Goal: Information Seeking & Learning: Learn about a topic

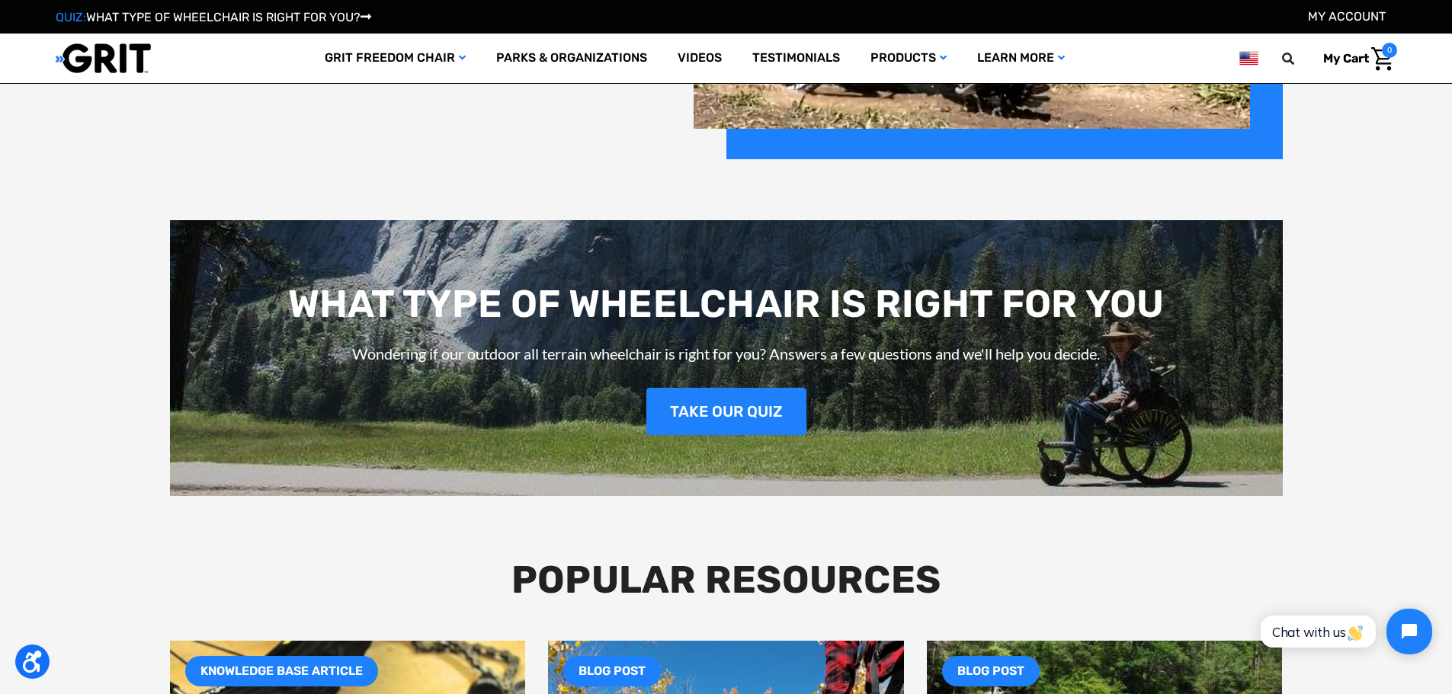
scroll to position [2286, 0]
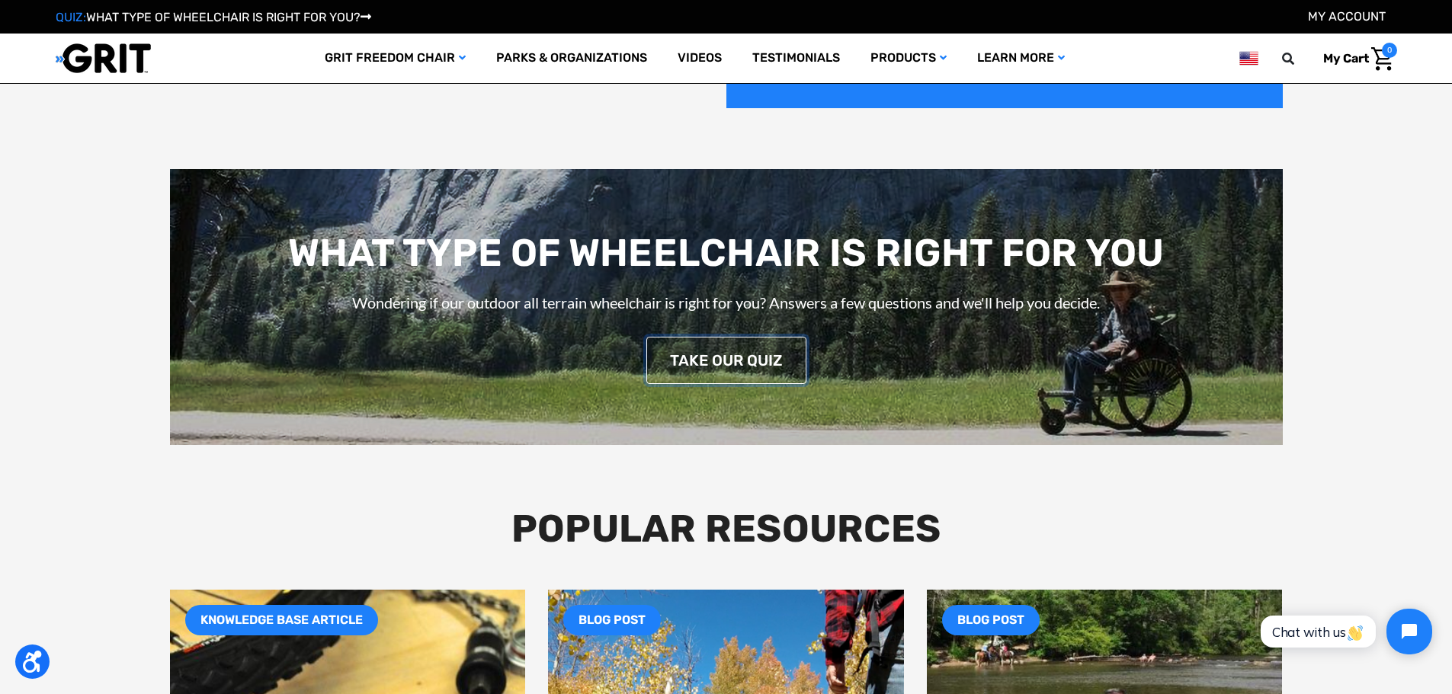
click at [729, 367] on link "TAKE OUR QUIZ" at bounding box center [726, 360] width 160 height 47
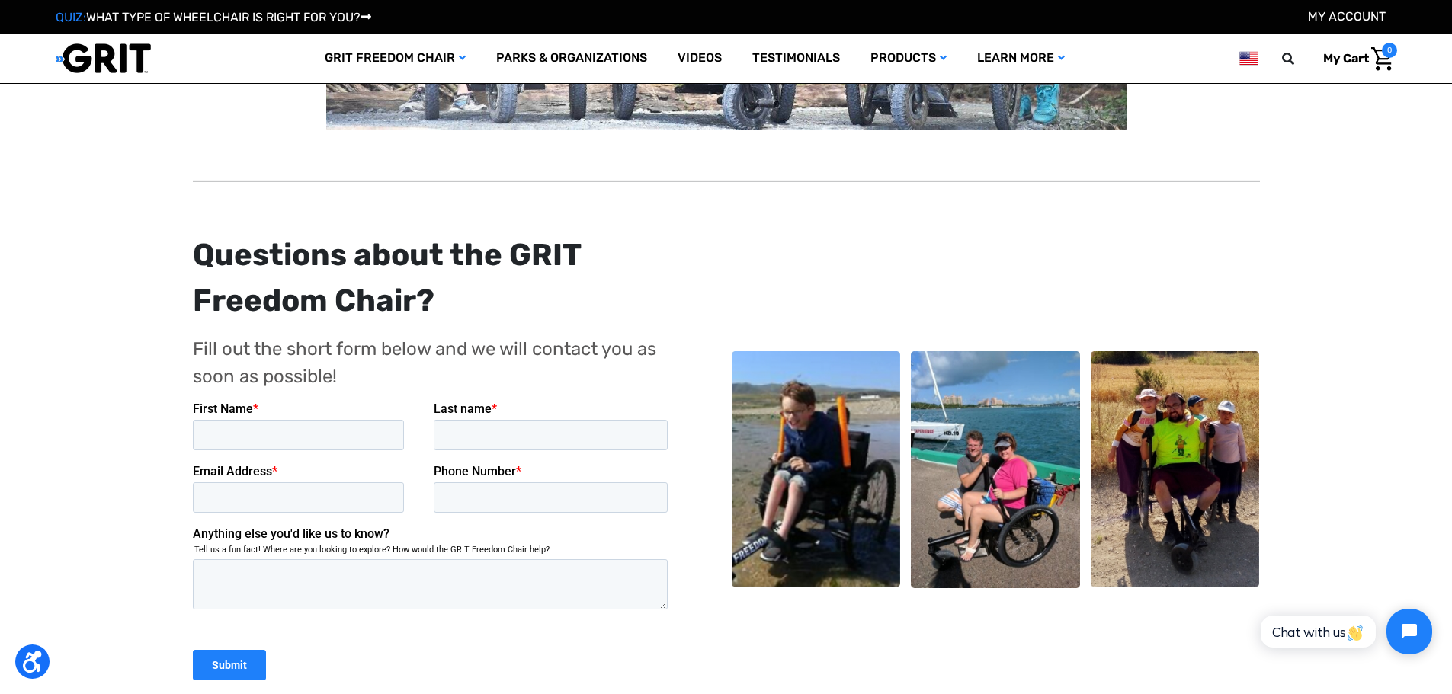
scroll to position [610, 0]
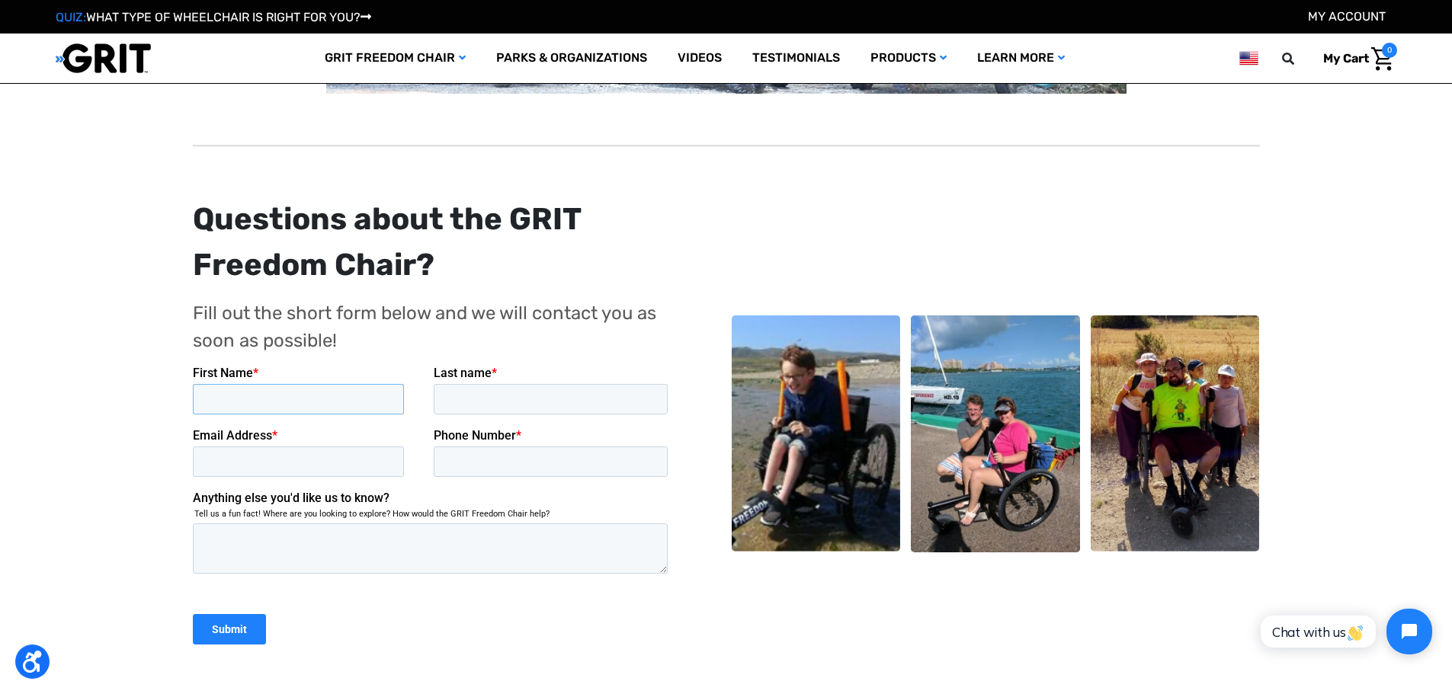
click at [329, 406] on input "First Name *" at bounding box center [297, 399] width 211 height 30
type input "Joseph"
type input "Beard"
type input "duellbeard@yahoo.com"
type input "7702317582"
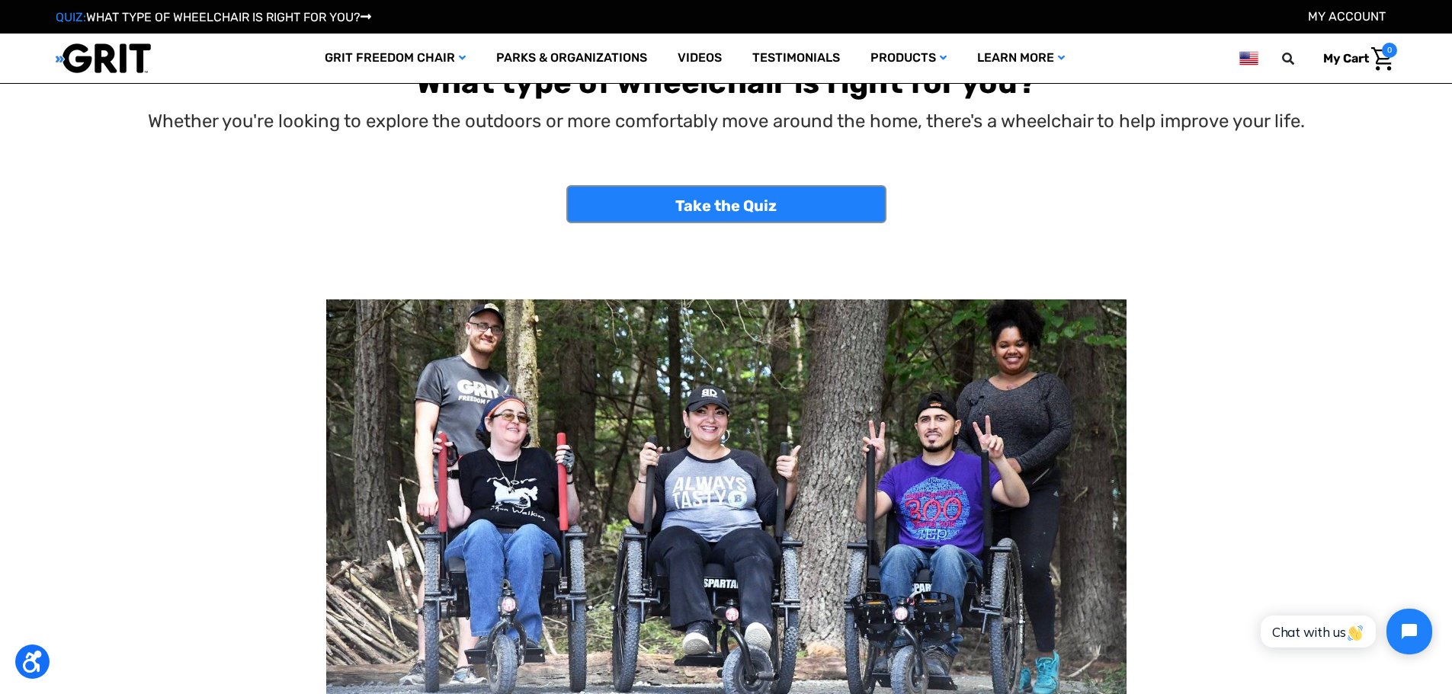
scroll to position [0, 0]
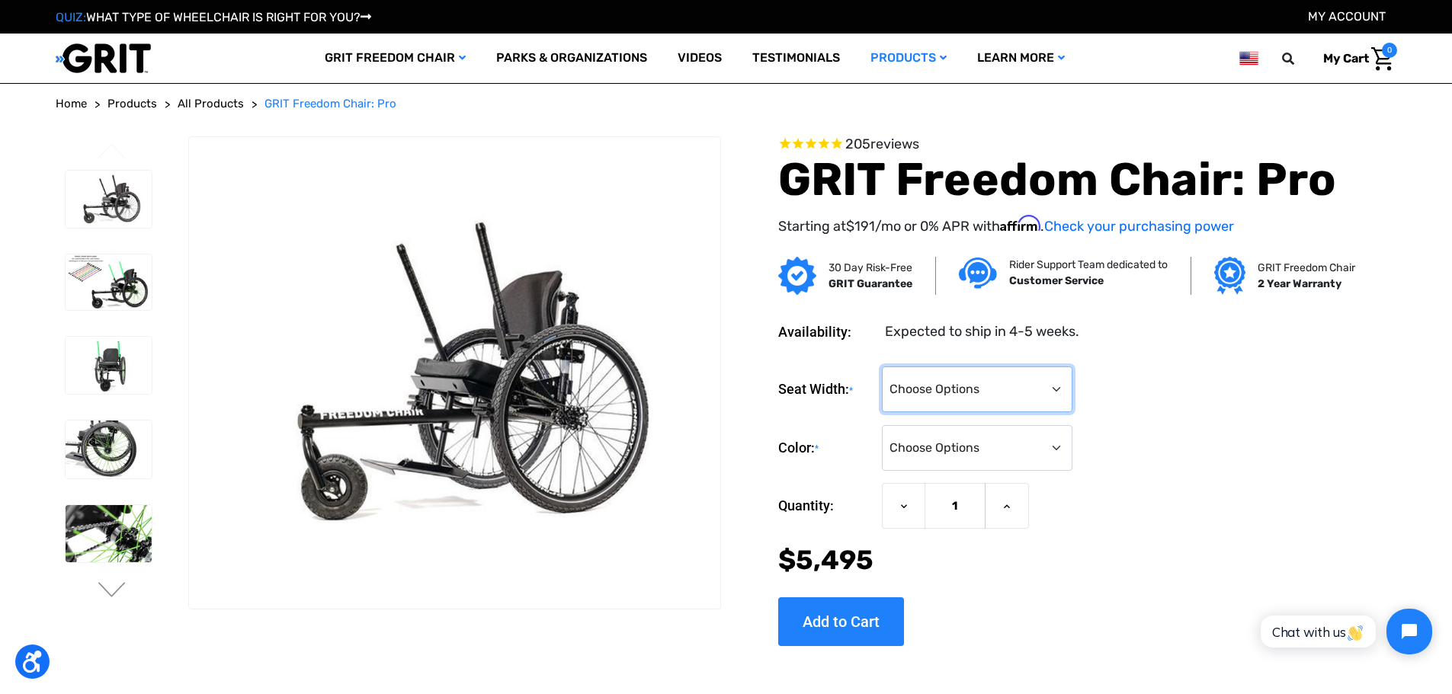
click at [963, 387] on select "Choose Options 16" 18" 20"" at bounding box center [977, 390] width 191 height 46
select select "326"
click at [882, 367] on select "Choose Options 16" 18" 20"" at bounding box center [977, 390] width 191 height 46
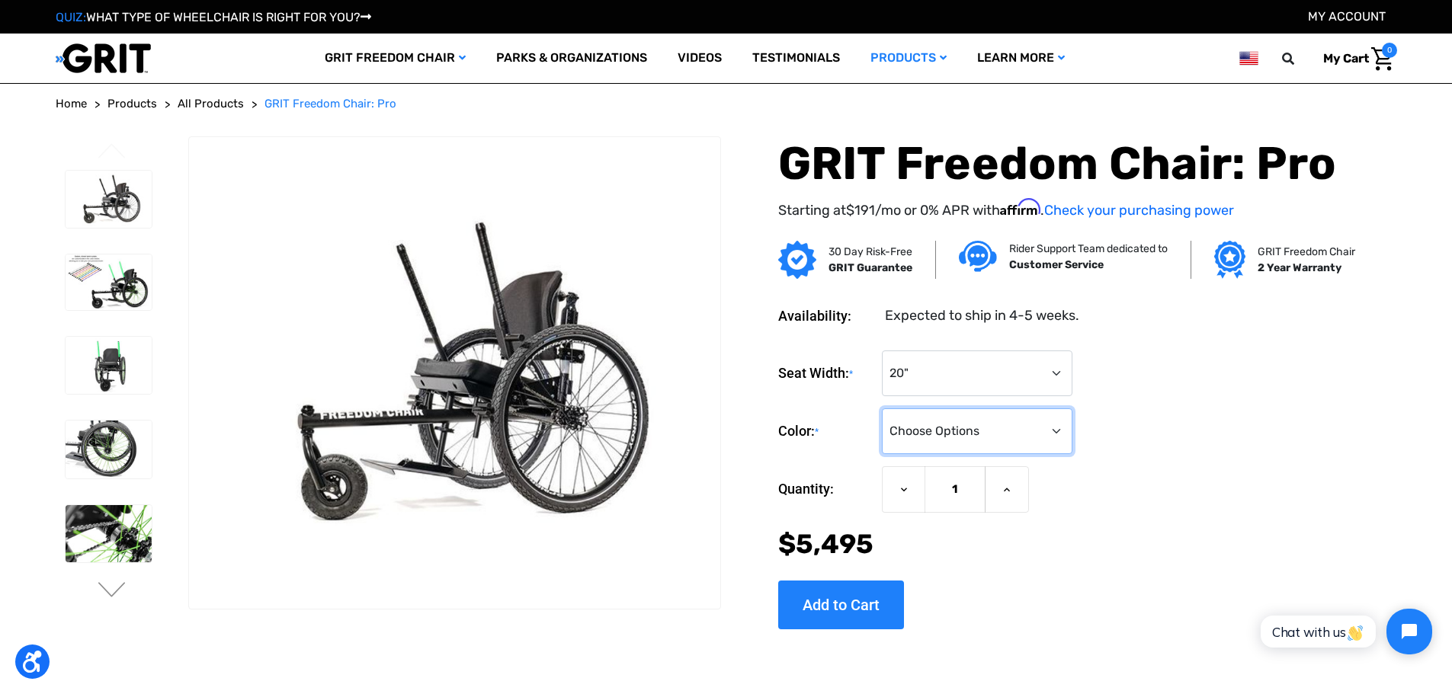
click at [954, 436] on select "Choose Options Black Blue Green Orange Pink Purple Red White Yellow" at bounding box center [977, 431] width 191 height 46
click at [882, 408] on select "Choose Options Black Blue Green Orange Pink Purple Red White Yellow" at bounding box center [977, 431] width 191 height 46
click at [921, 434] on select "Choose Options Black Blue Green Orange Pink Purple Red White Yellow" at bounding box center [977, 431] width 191 height 46
click at [116, 282] on img at bounding box center [109, 283] width 86 height 56
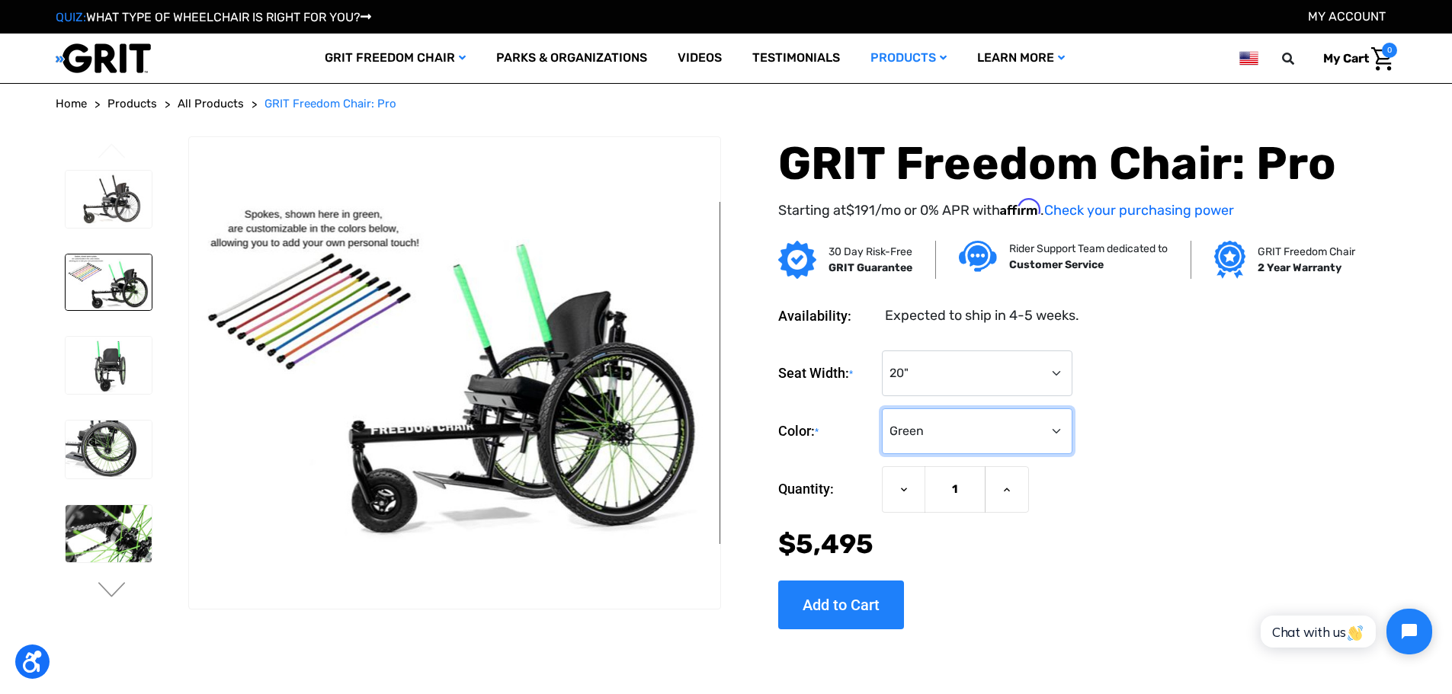
click at [965, 438] on select "Choose Options Black Blue Green Orange Pink Purple Red White Yellow" at bounding box center [977, 431] width 191 height 46
click at [882, 408] on select "Choose Options Black Blue Green Orange Pink Purple Red White Yellow" at bounding box center [977, 431] width 191 height 46
click at [918, 434] on select "Choose Options Black Blue Green Orange Pink Purple Red White Yellow" at bounding box center [977, 431] width 191 height 46
select select "335"
click at [882, 408] on select "Choose Options Black Blue Green Orange Pink Purple Red White Yellow" at bounding box center [977, 431] width 191 height 46
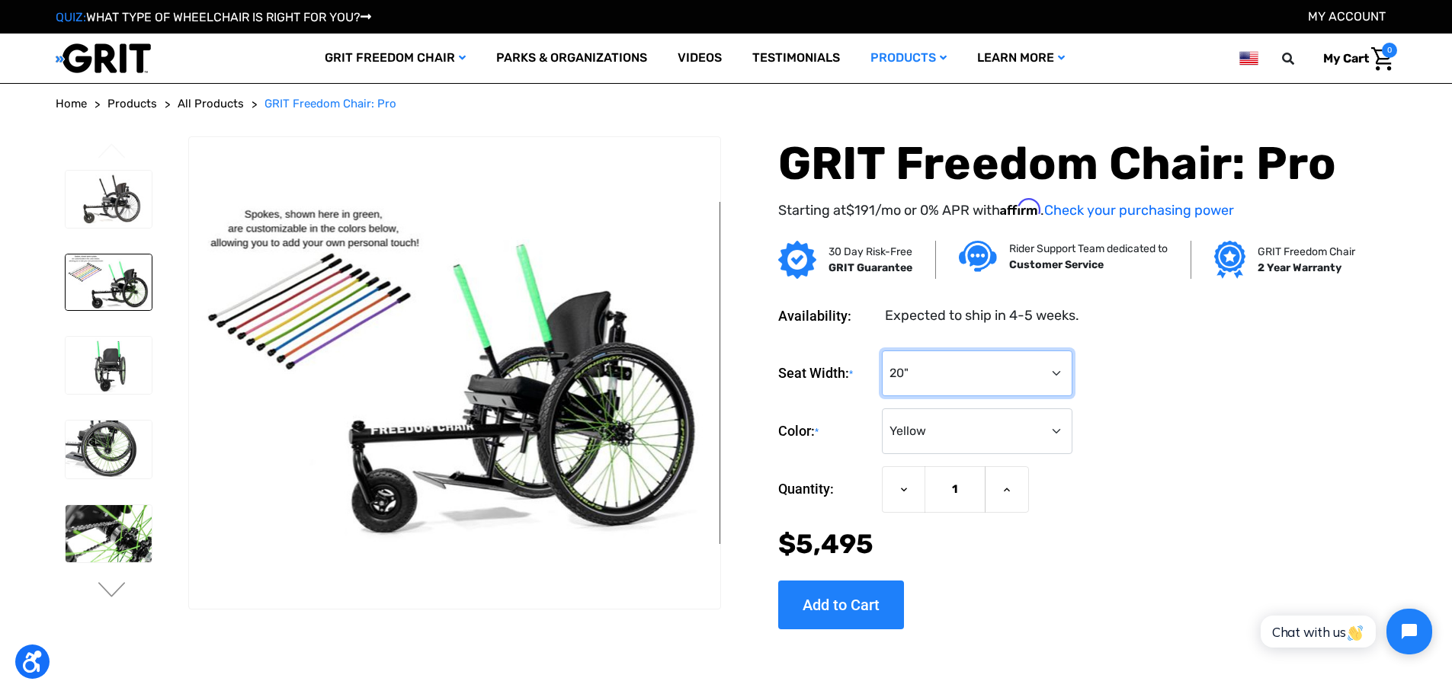
click at [921, 370] on select "Choose Options 16" 18" 20"" at bounding box center [977, 374] width 191 height 46
select select "325"
click at [882, 351] on select "Choose Options 16" 18" 20"" at bounding box center [977, 374] width 191 height 46
click at [95, 215] on img at bounding box center [109, 200] width 86 height 58
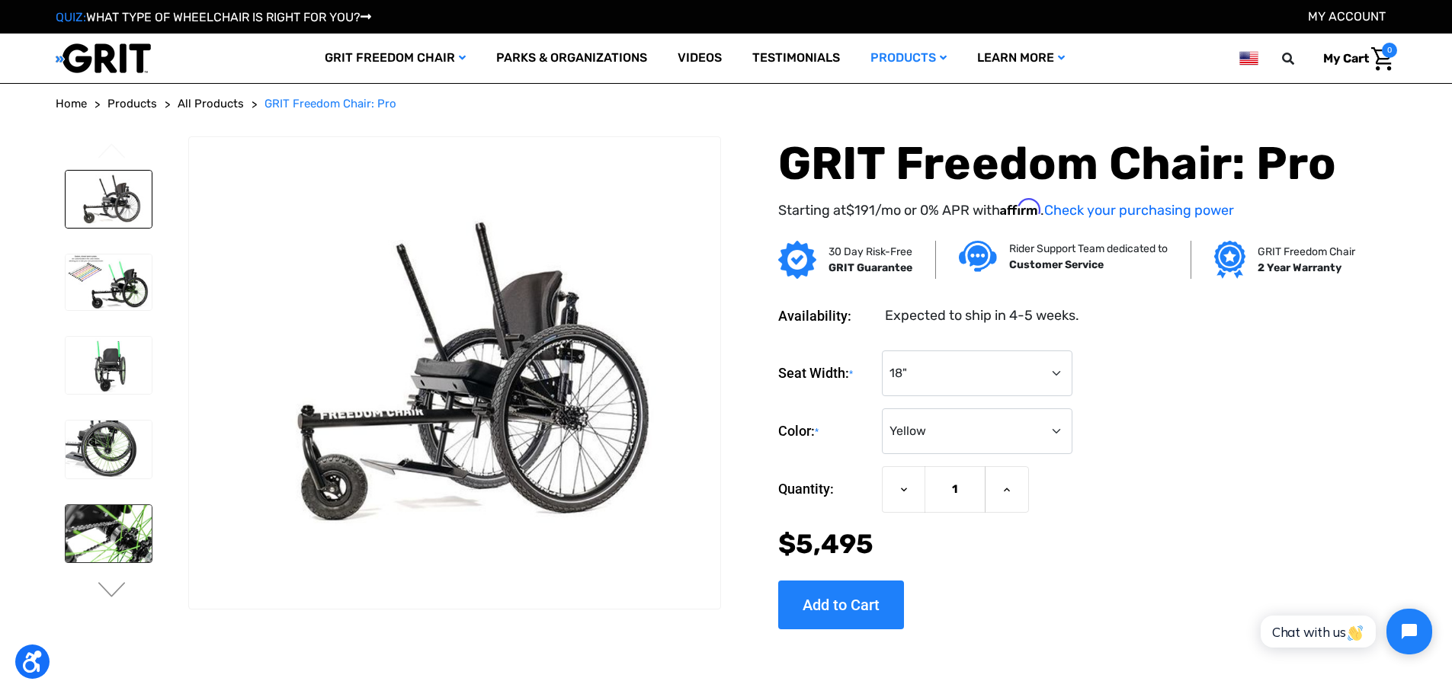
click at [124, 529] on img at bounding box center [109, 534] width 86 height 58
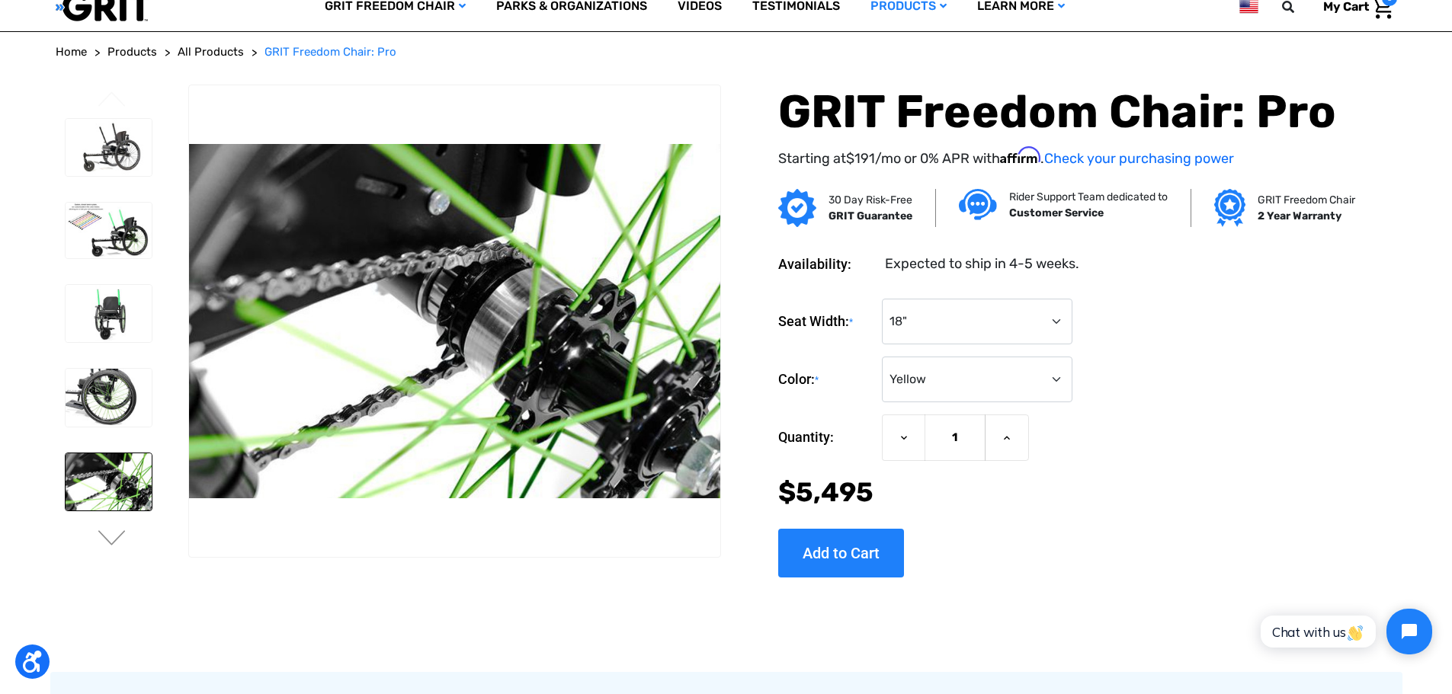
scroll to position [76, 0]
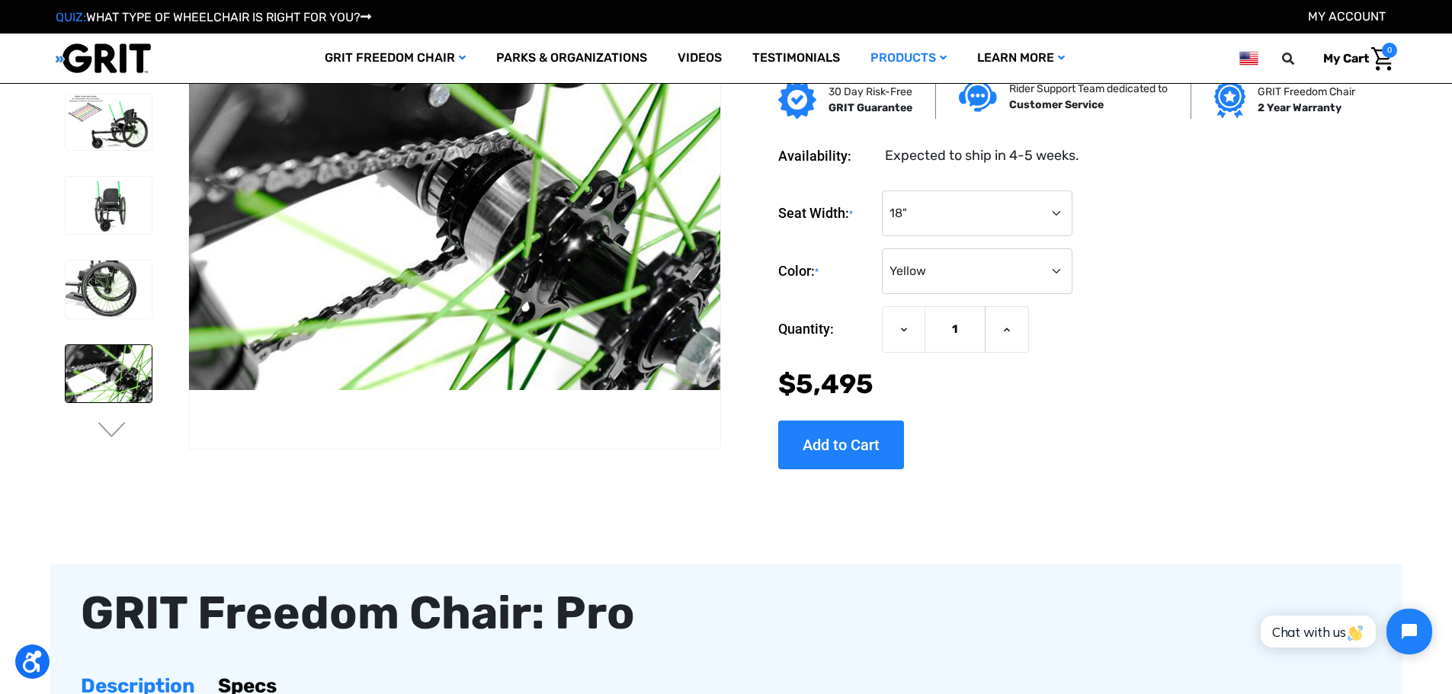
click at [94, 420] on div at bounding box center [108, 466] width 100 height 927
click at [108, 431] on button "Next" at bounding box center [112, 431] width 32 height 18
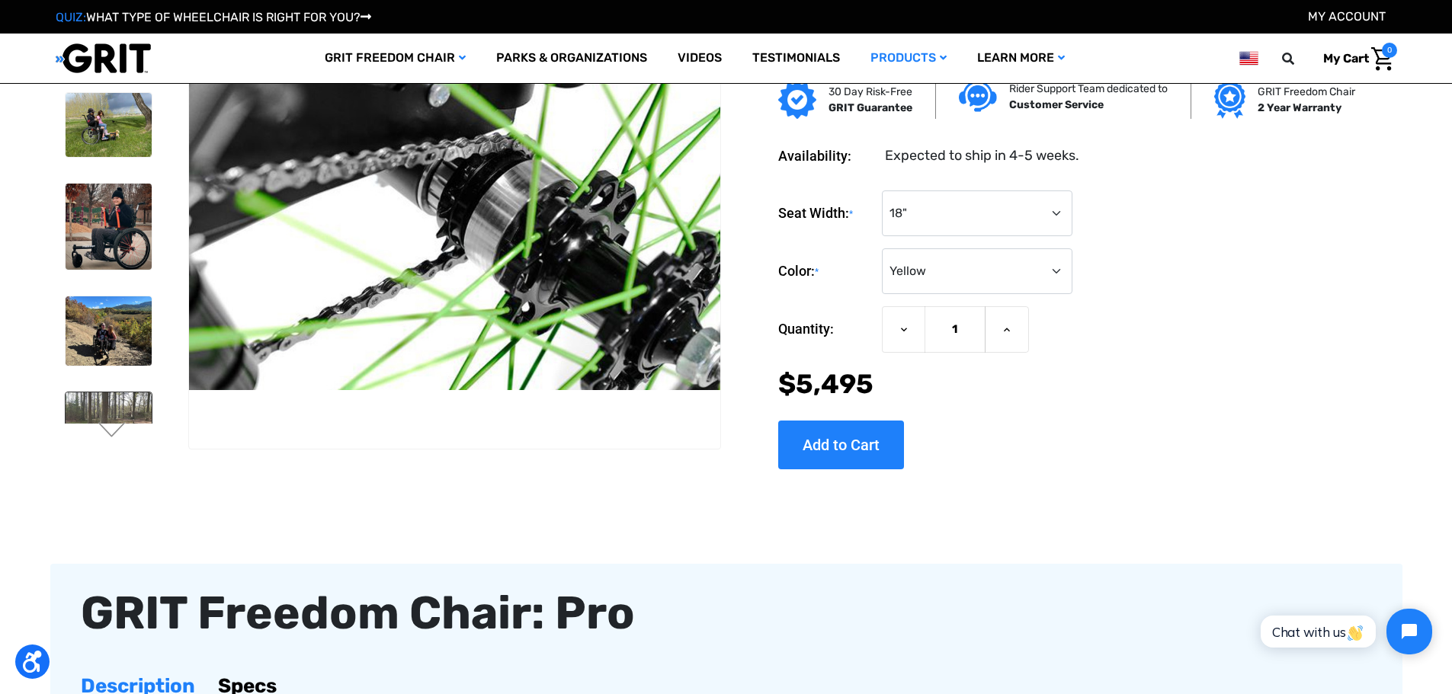
click at [123, 407] on img at bounding box center [109, 438] width 86 height 92
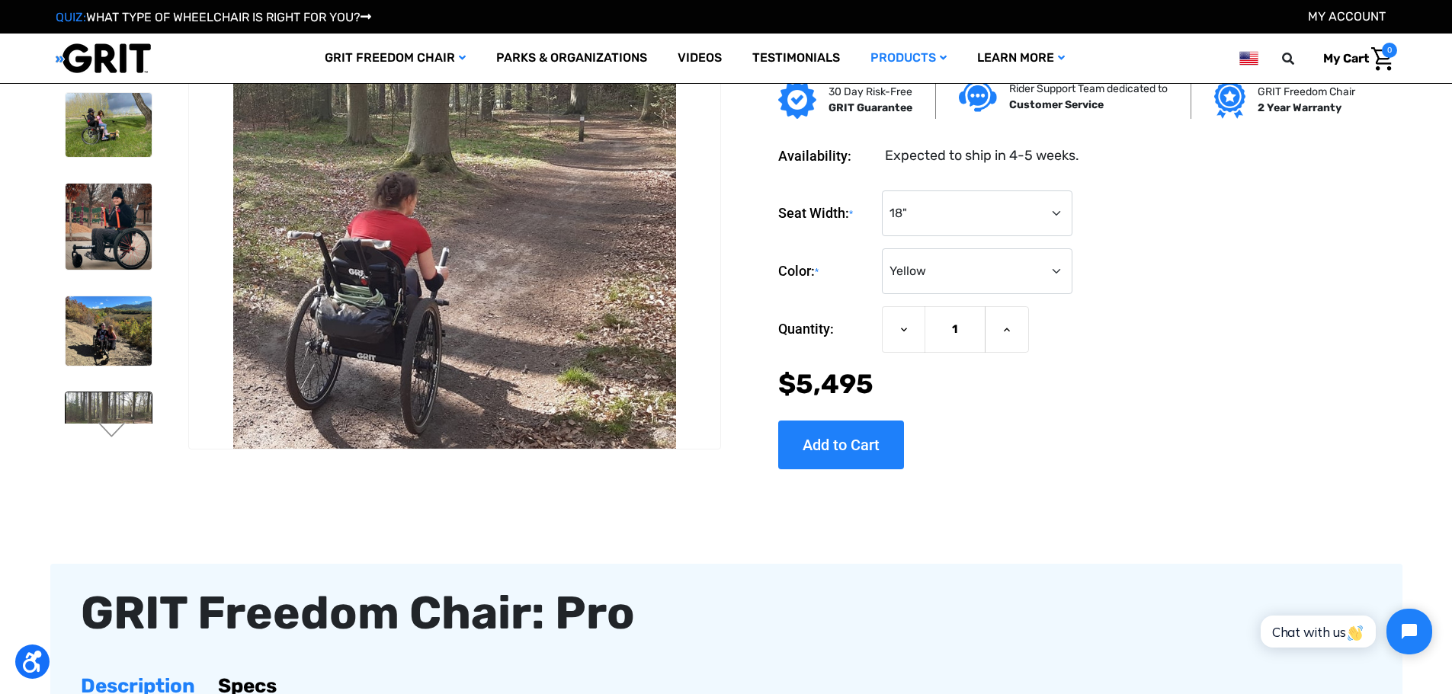
scroll to position [18, 0]
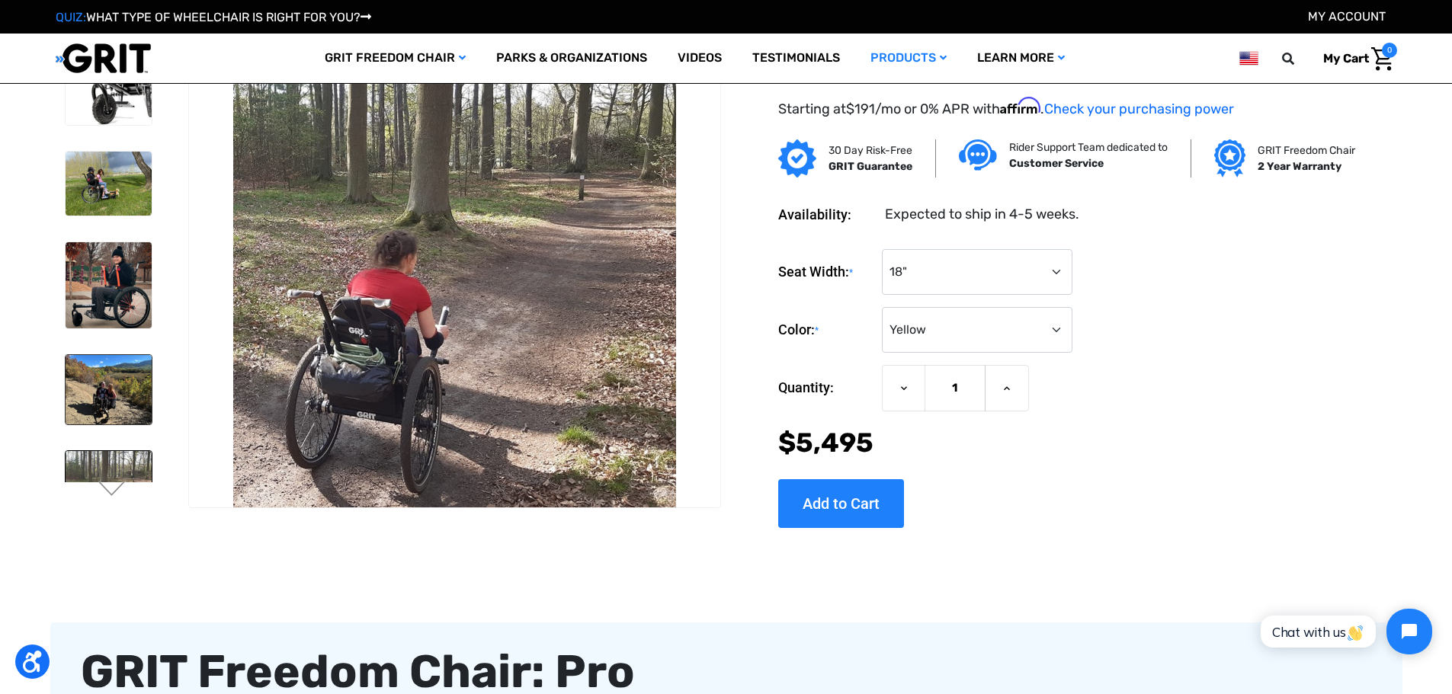
click at [122, 374] on img at bounding box center [109, 389] width 86 height 69
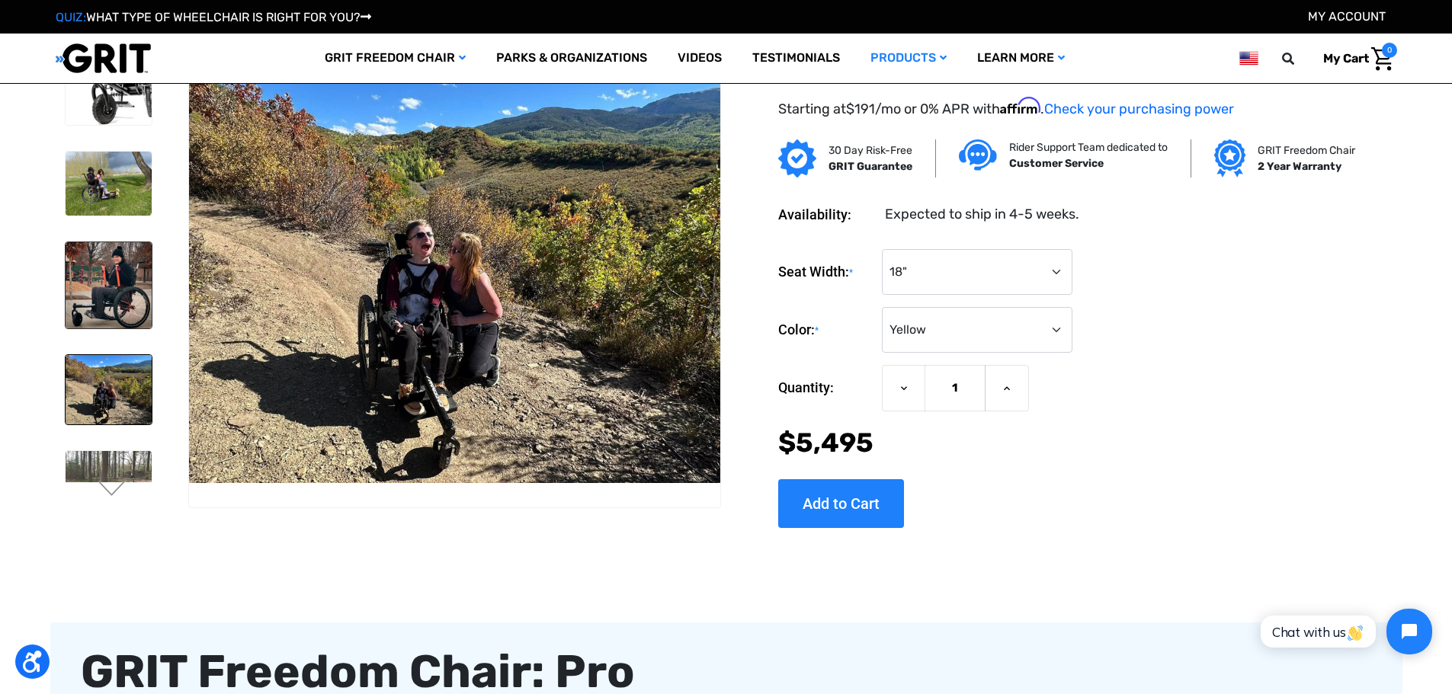
click at [116, 320] on img at bounding box center [109, 285] width 86 height 86
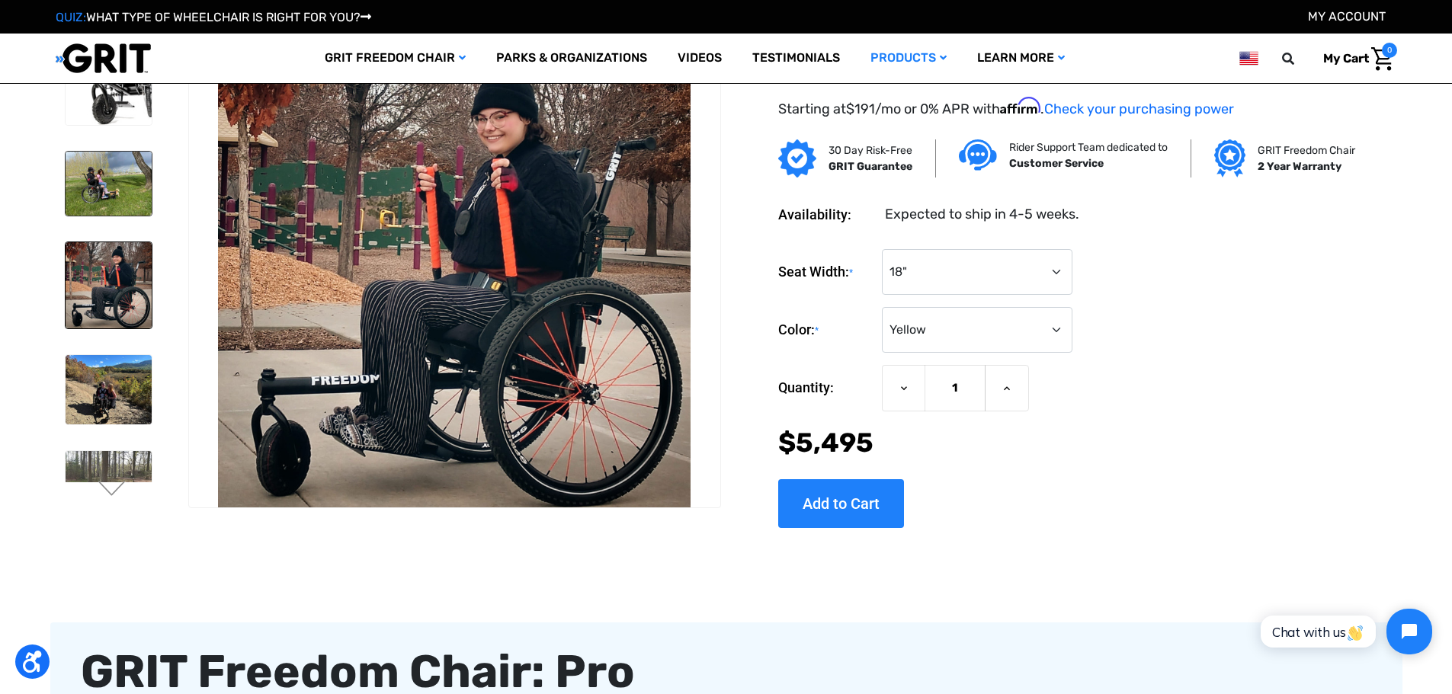
click at [136, 188] on img at bounding box center [109, 184] width 86 height 65
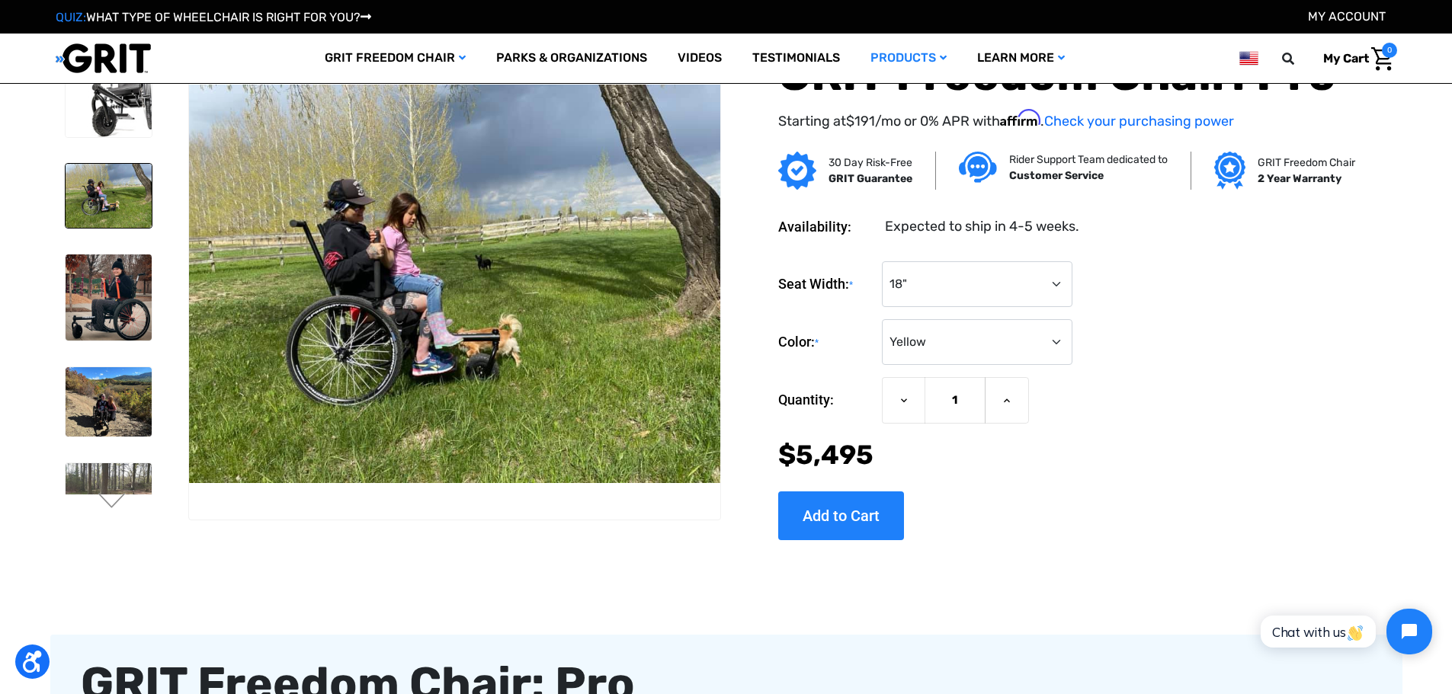
scroll to position [0, 0]
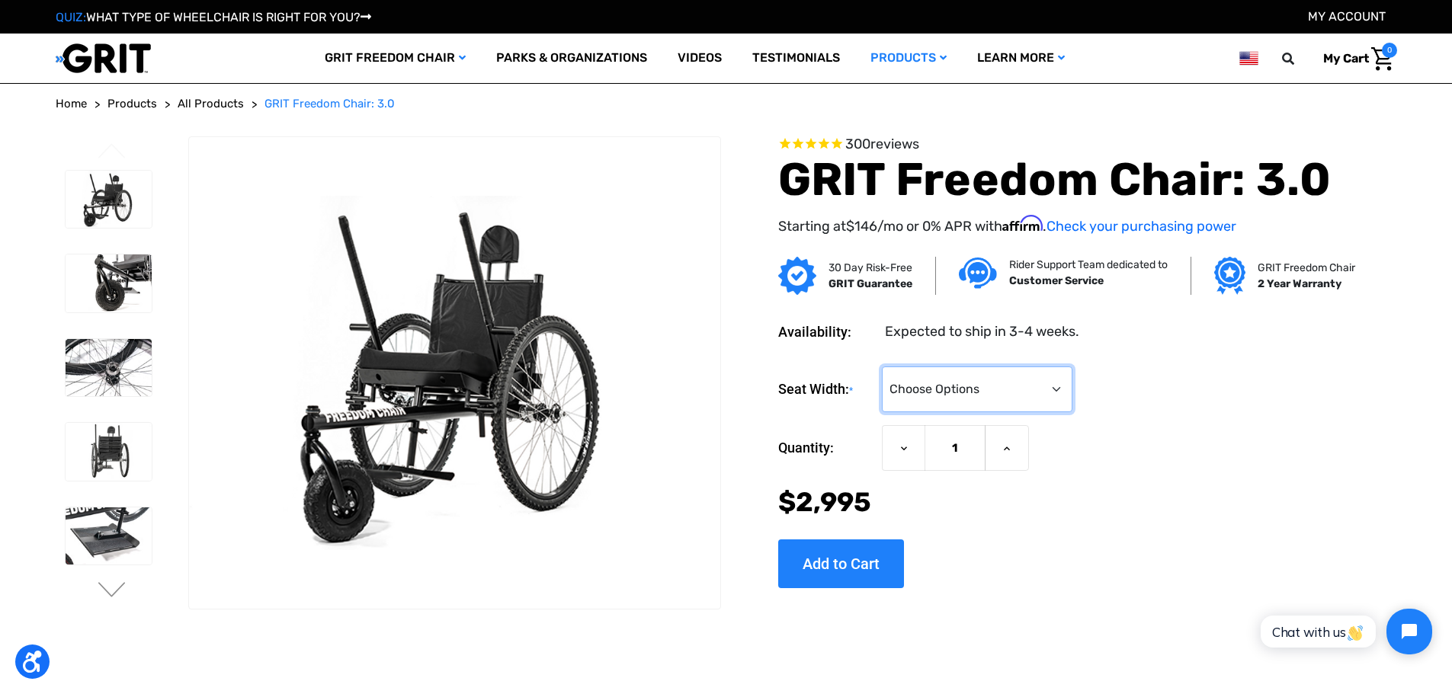
click at [912, 381] on select "Choose Options 16" 18" 20"" at bounding box center [977, 390] width 191 height 46
click at [112, 287] on img at bounding box center [109, 284] width 86 height 58
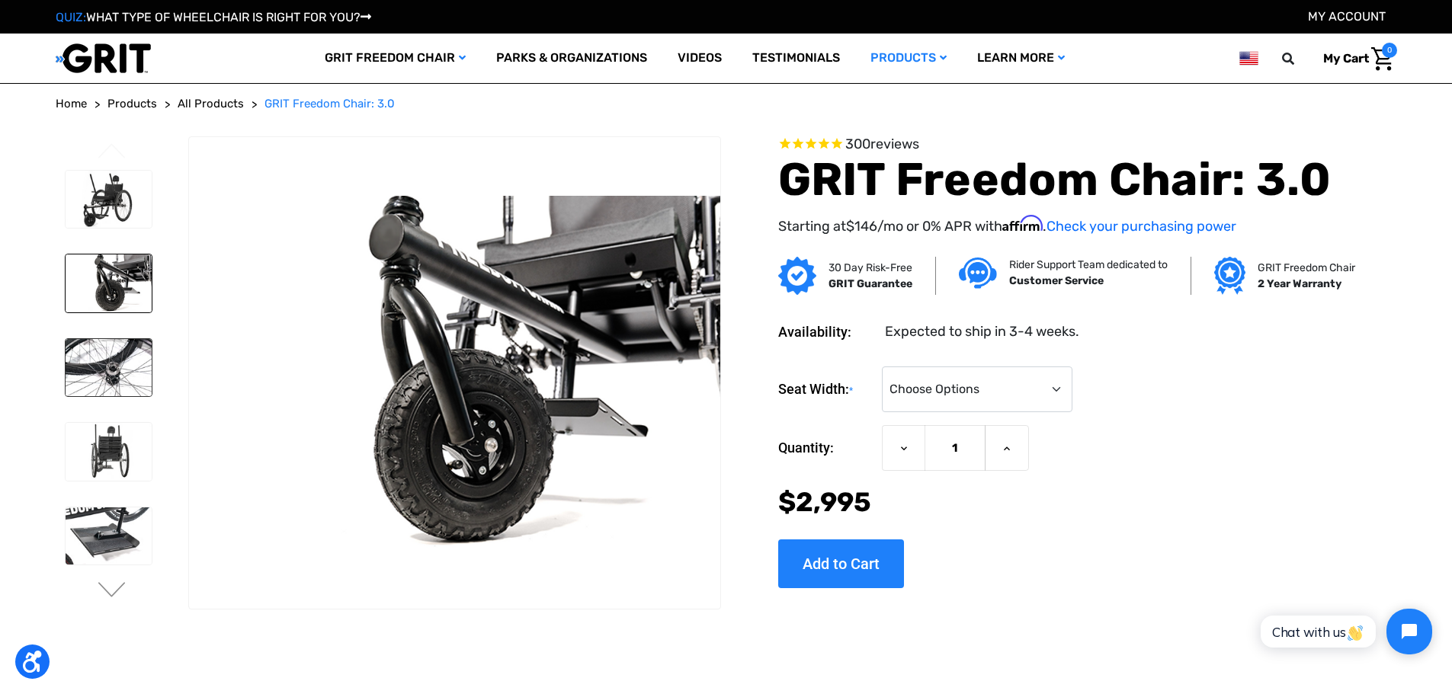
click at [127, 380] on img at bounding box center [109, 368] width 86 height 58
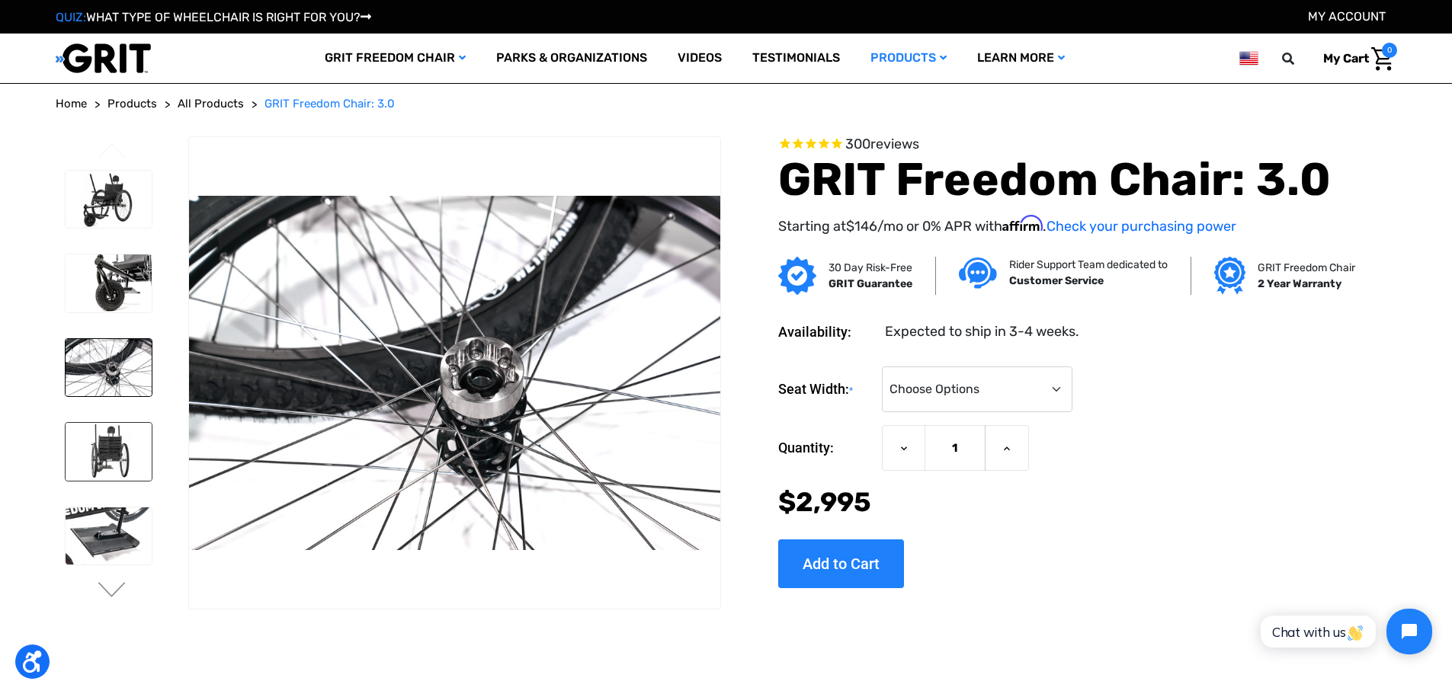
click at [123, 427] on img at bounding box center [109, 452] width 86 height 58
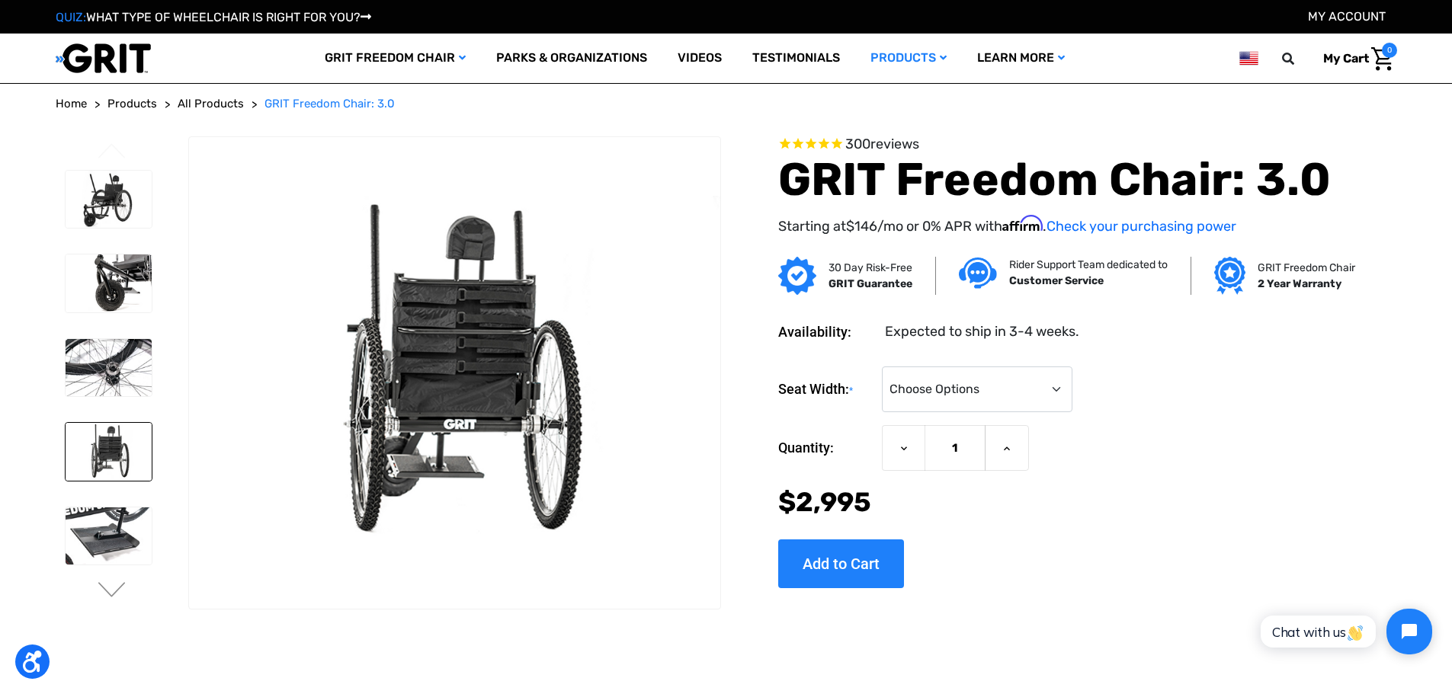
click at [114, 482] on li at bounding box center [108, 451] width 100 height 73
click at [111, 524] on img at bounding box center [109, 537] width 86 height 58
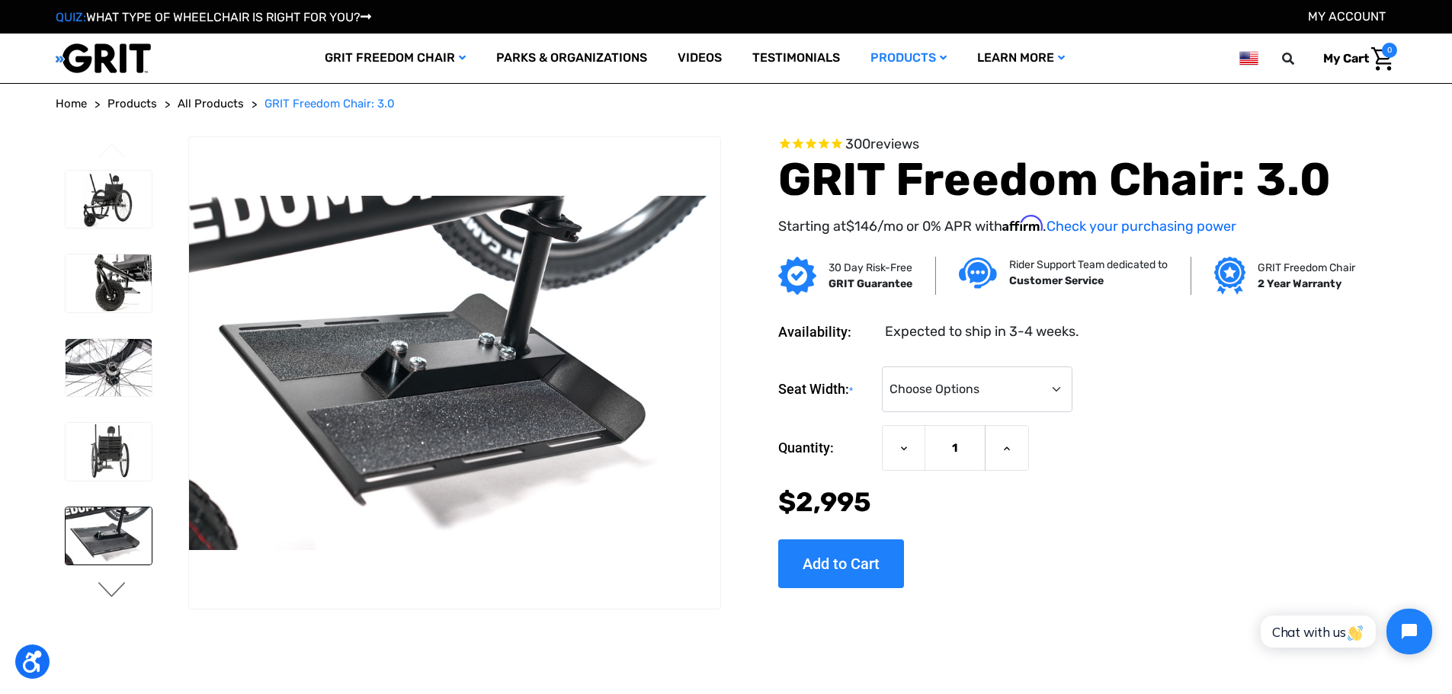
click at [104, 582] on button "Next" at bounding box center [112, 591] width 32 height 18
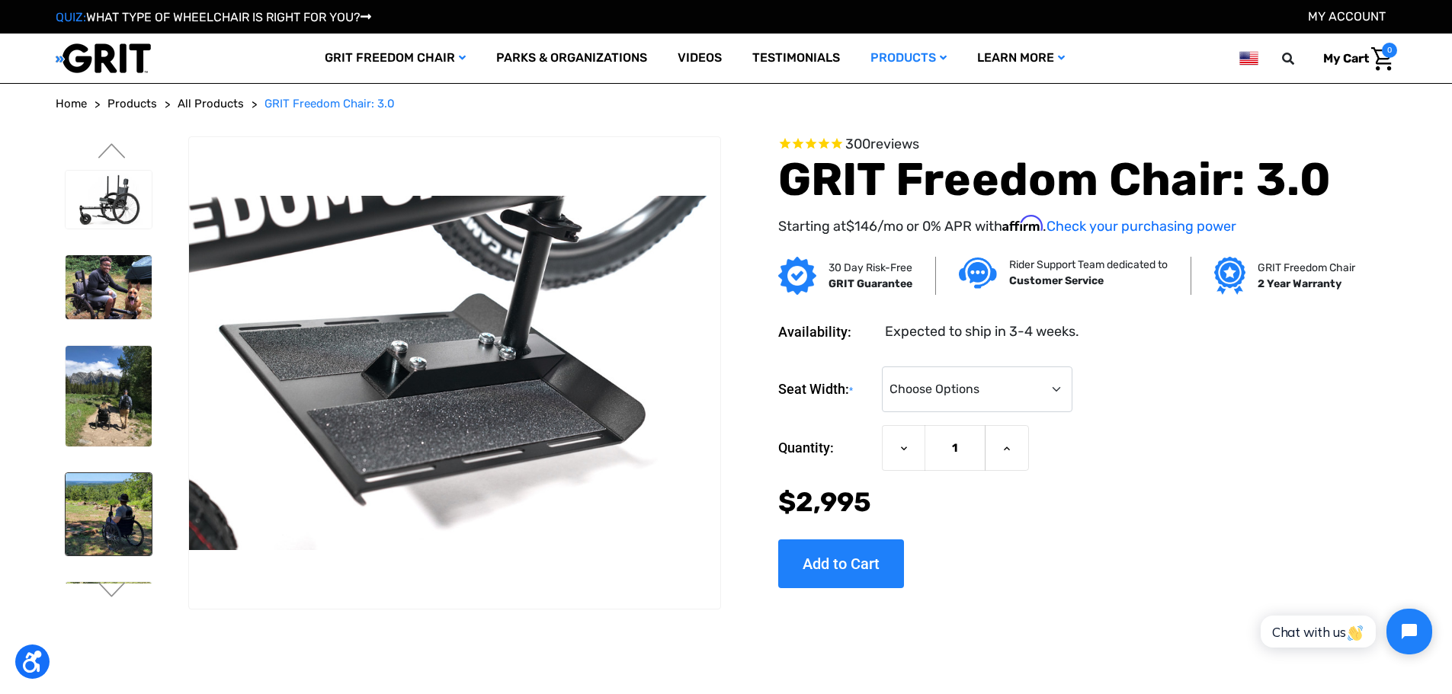
click at [110, 545] on img at bounding box center [109, 514] width 86 height 82
